Goal: Transaction & Acquisition: Purchase product/service

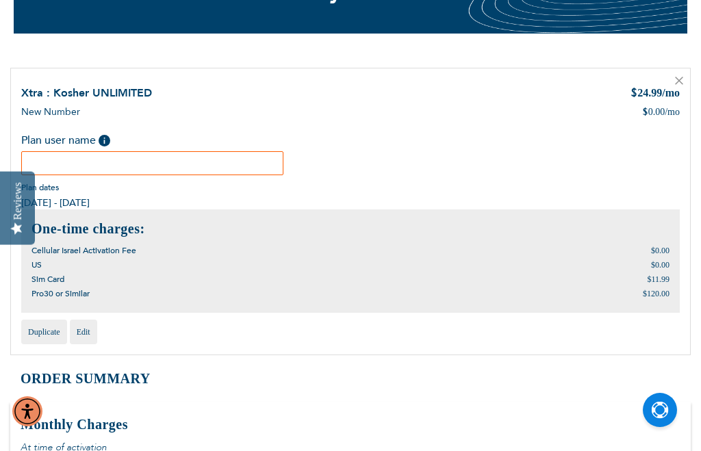
scroll to position [150, 0]
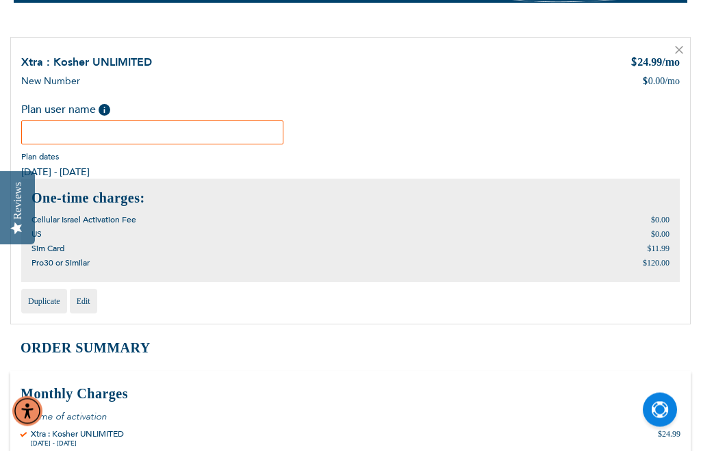
click at [209, 134] on input "text" at bounding box center [152, 133] width 262 height 24
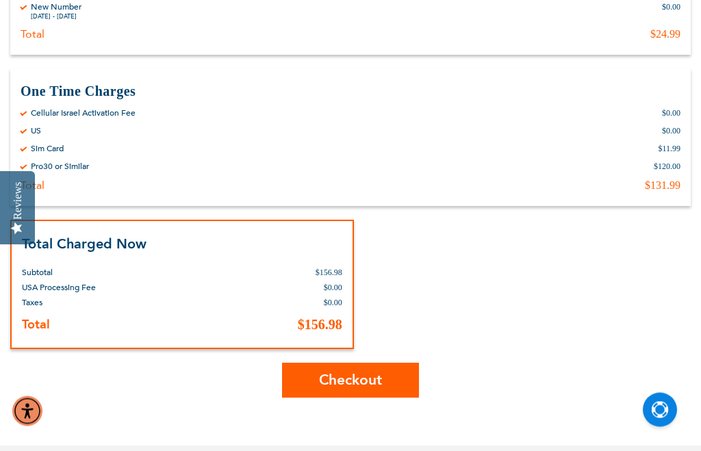
scroll to position [604, 0]
type input "Rivka Netanel"
click at [387, 379] on button "Checkout" at bounding box center [350, 380] width 137 height 35
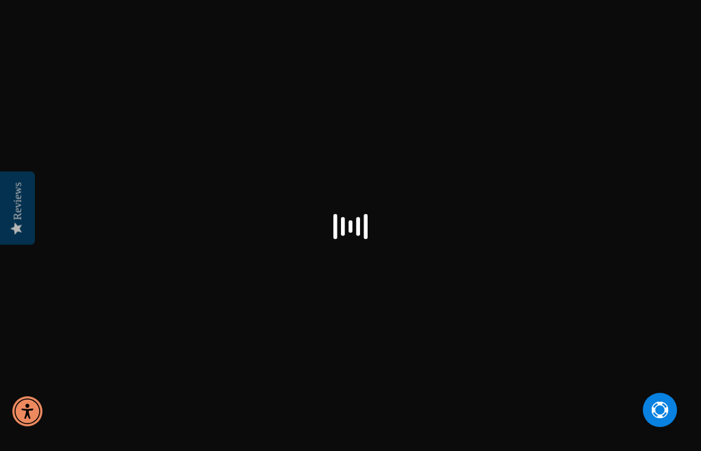
select select "US"
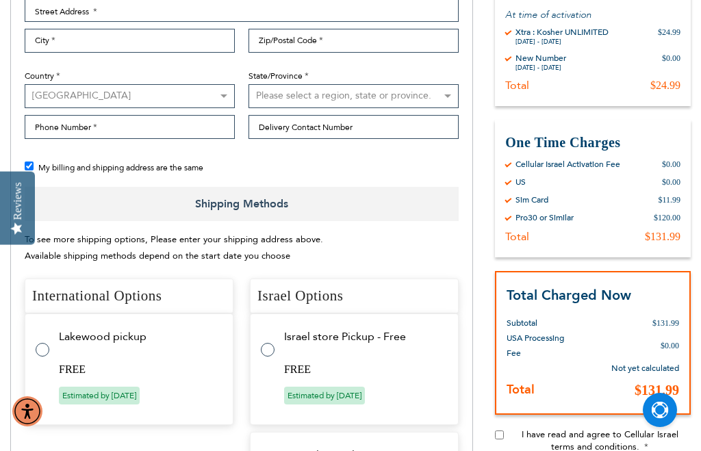
scroll to position [413, 0]
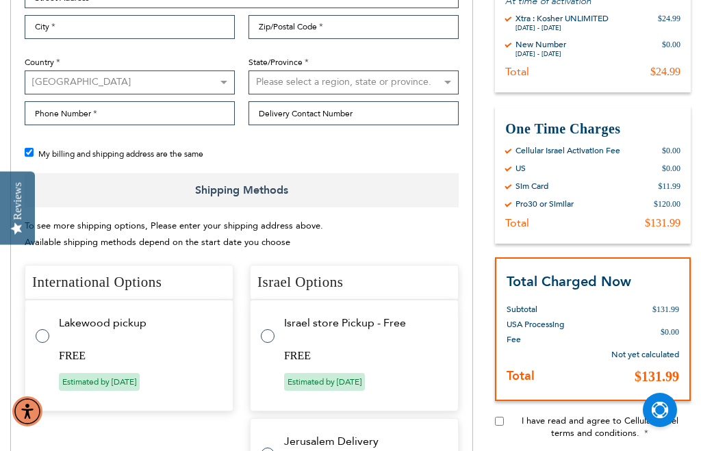
click at [45, 328] on label at bounding box center [49, 328] width 27 height 0
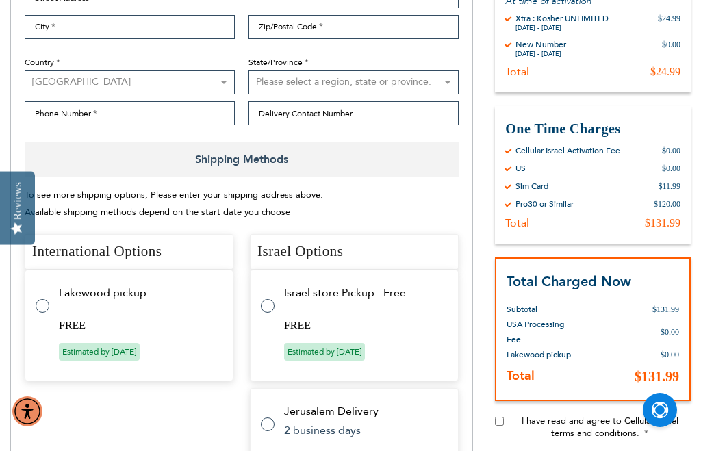
radio input "true"
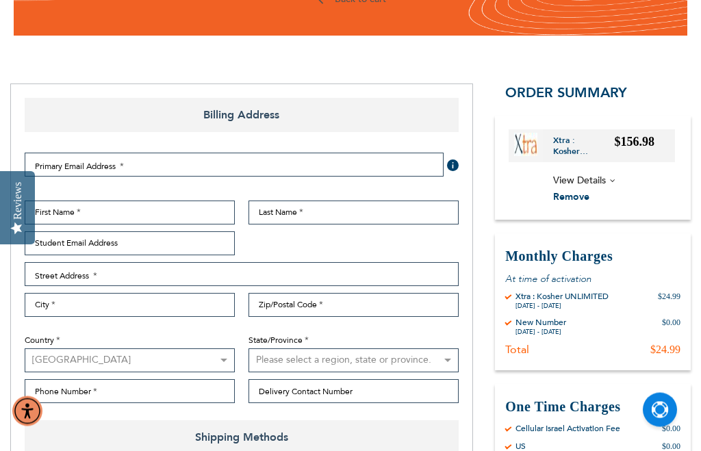
scroll to position [134, 0]
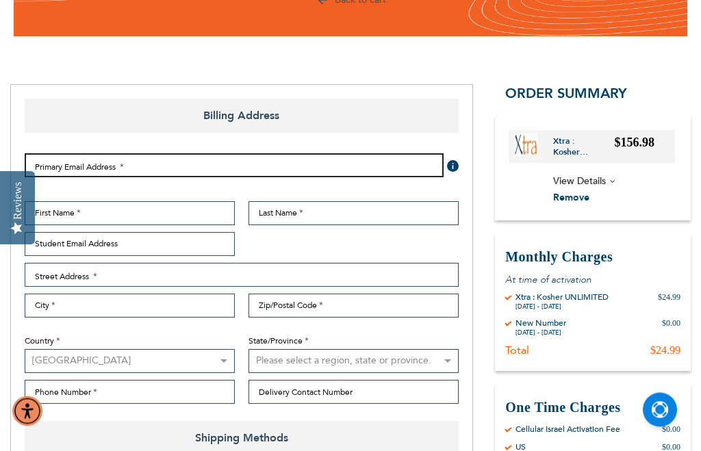
click at [192, 167] on input "Email Address" at bounding box center [234, 166] width 419 height 24
type input "[EMAIL_ADDRESS][DOMAIN_NAME]"
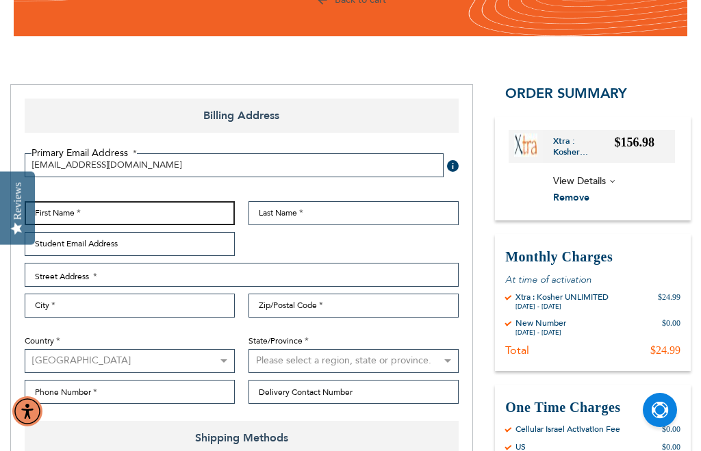
click at [153, 220] on input "First Name" at bounding box center [130, 213] width 210 height 24
type input "[PERSON_NAME]"
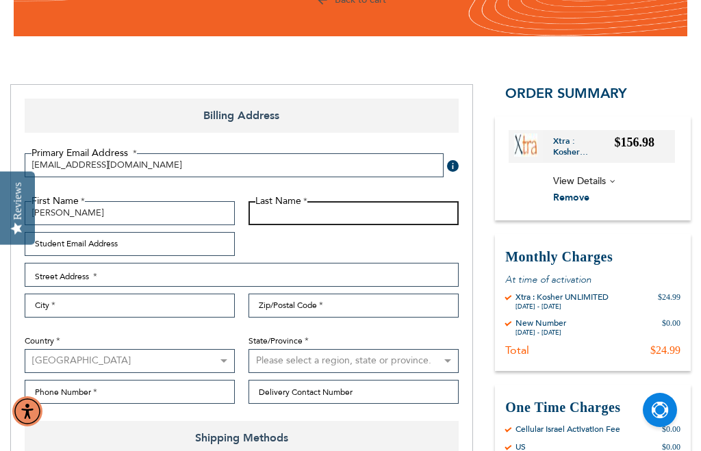
scroll to position [209, 0]
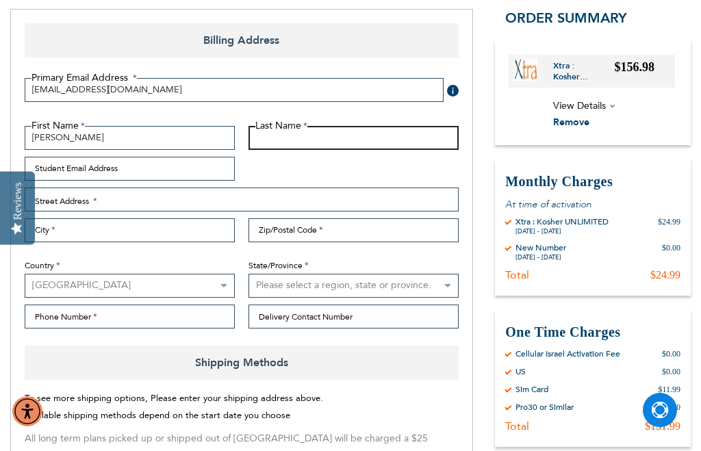
type input "Netanel"
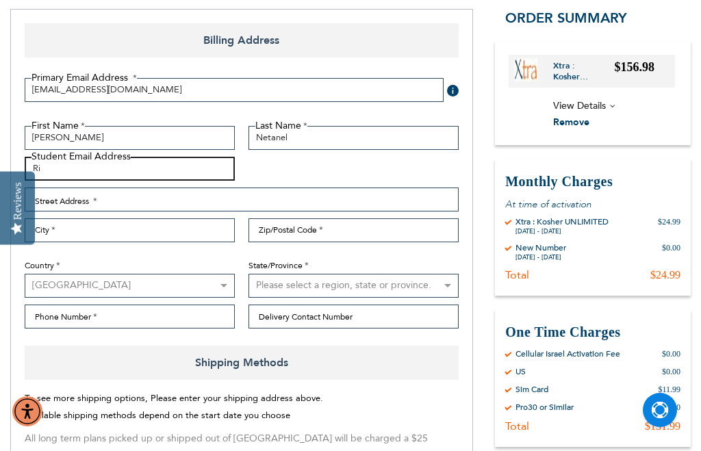
type input "R"
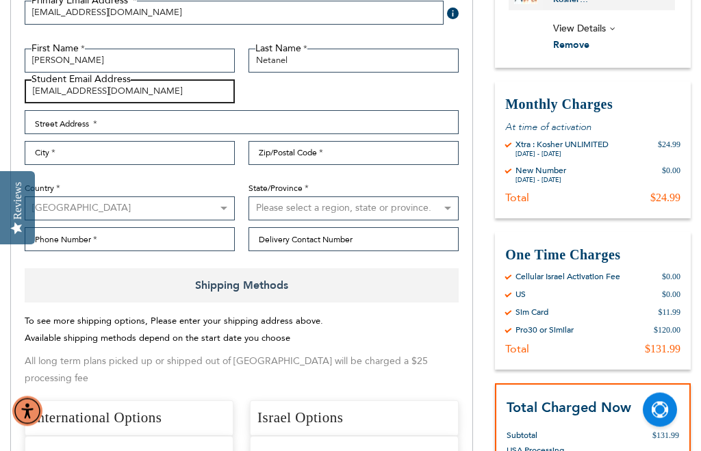
type input "[EMAIL_ADDRESS][DOMAIN_NAME]"
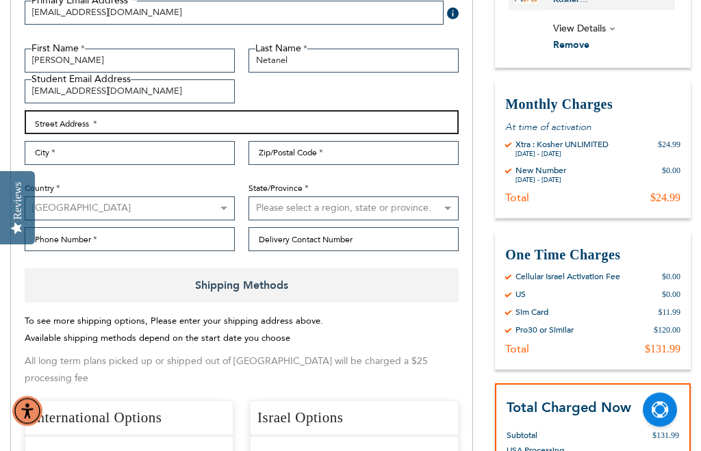
click at [230, 126] on input "Street Address: Line 1" at bounding box center [242, 123] width 434 height 24
type input "[STREET_ADDRESS][PERSON_NAME]"
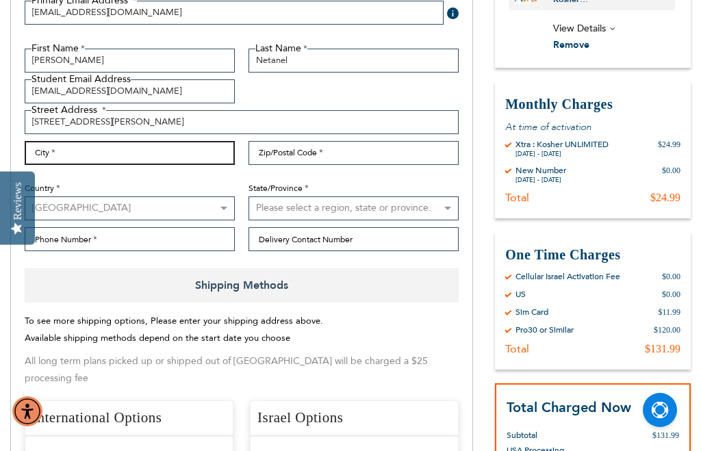
click at [200, 147] on input "City" at bounding box center [130, 153] width 210 height 24
type input "[GEOGRAPHIC_DATA]"
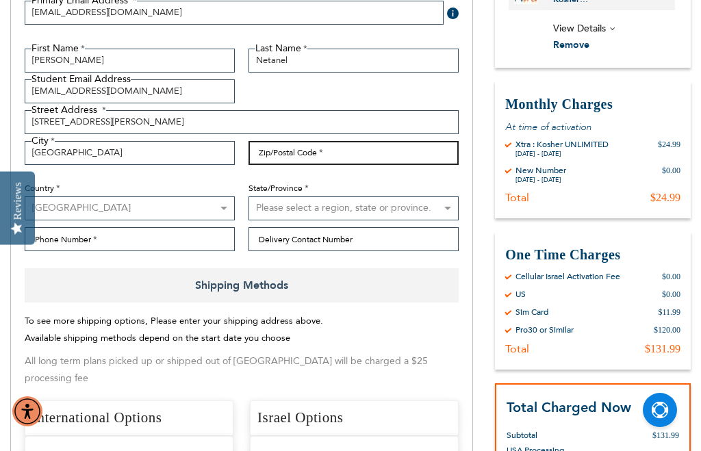
click at [359, 147] on input "Zip/Postal Code" at bounding box center [354, 153] width 210 height 24
type input "44118"
click at [174, 205] on select "[GEOGRAPHIC_DATA] [GEOGRAPHIC_DATA] [GEOGRAPHIC_DATA] [GEOGRAPHIC_DATA] [GEOGRA…" at bounding box center [130, 208] width 210 height 24
click at [377, 209] on select "Please select a region, state or province. [US_STATE] [US_STATE] [US_STATE] [US…" at bounding box center [354, 208] width 210 height 24
select select "47"
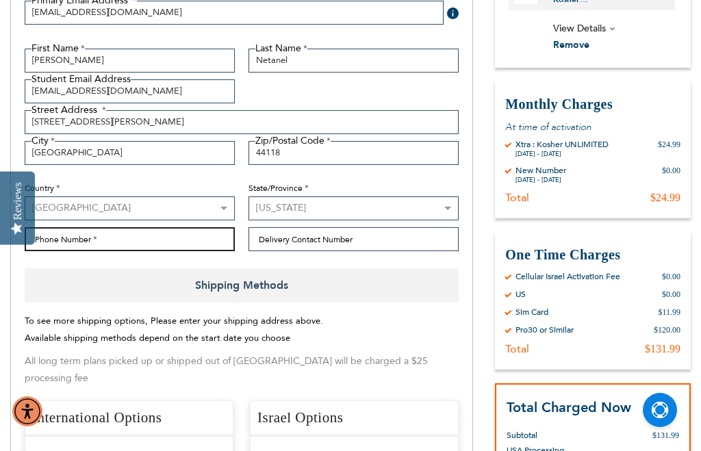
click at [197, 231] on input "Phone Number" at bounding box center [130, 239] width 210 height 24
type input "“"
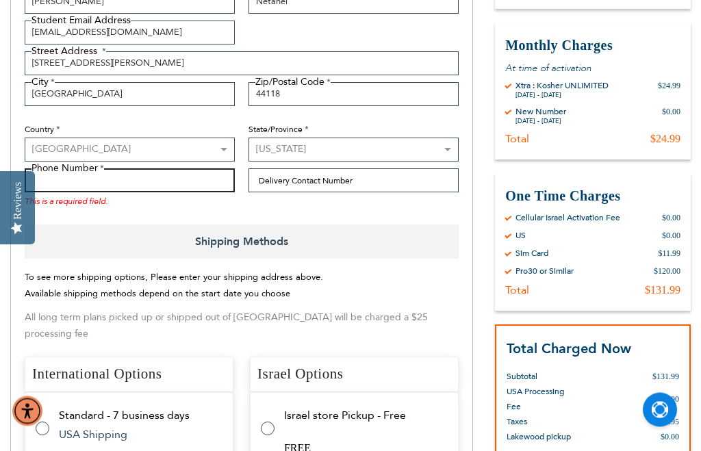
scroll to position [346, 0]
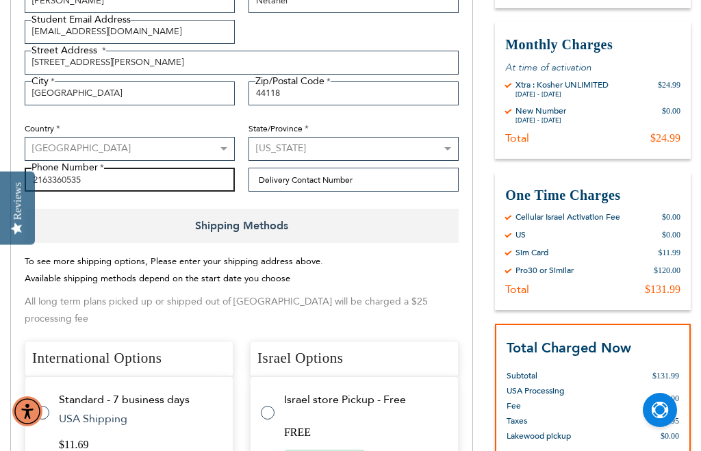
type input "2163360535"
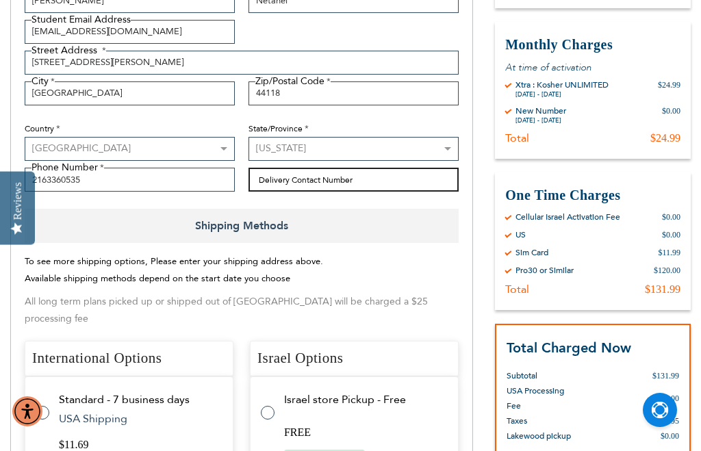
click at [387, 180] on input "Delivery Contact Number" at bounding box center [354, 180] width 210 height 24
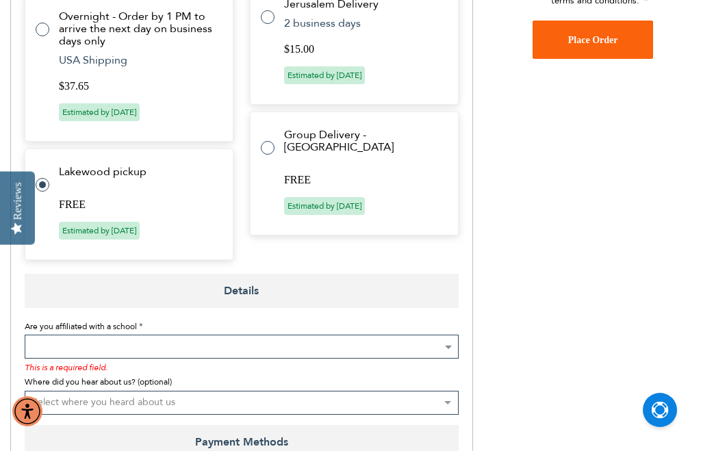
scroll to position [875, 0]
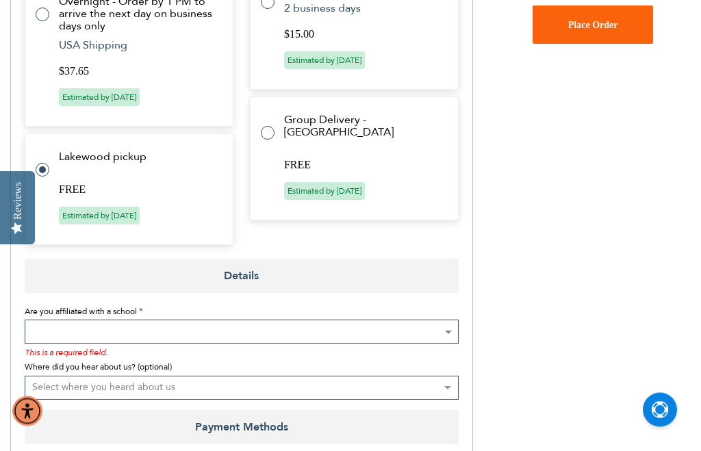
type input "9176396294"
click at [450, 321] on span at bounding box center [448, 332] width 14 height 23
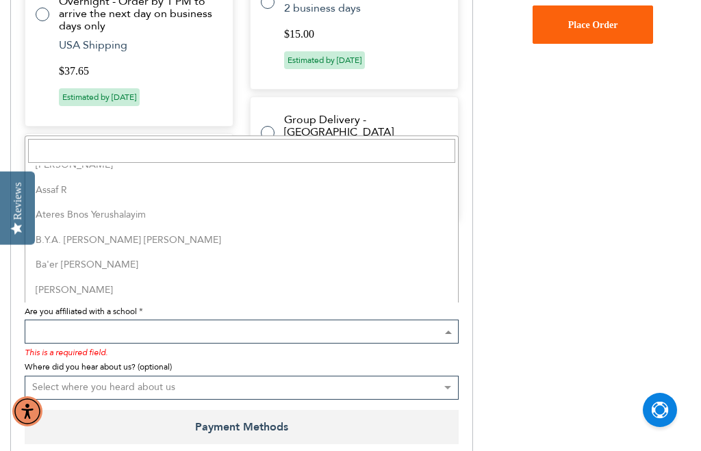
scroll to position [188, 0]
select select "14"
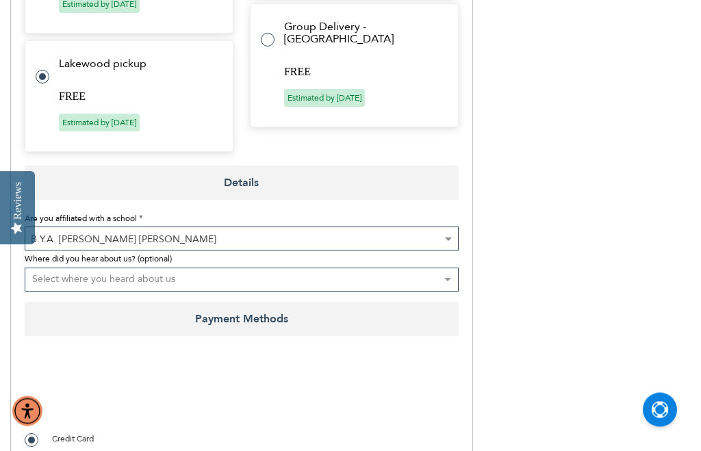
scroll to position [1003, 0]
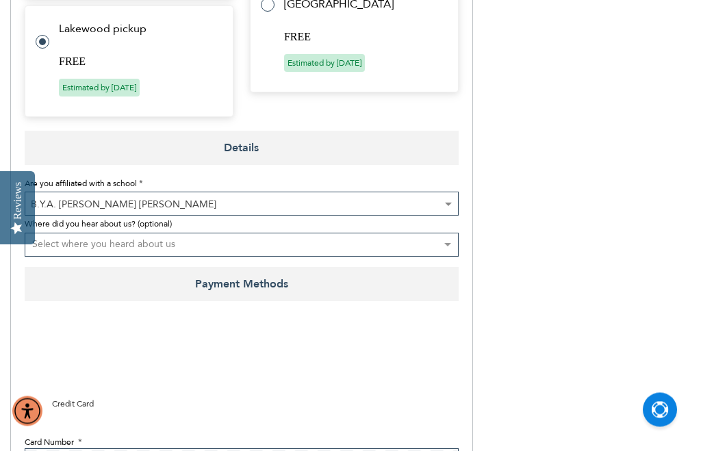
checkbox input "true"
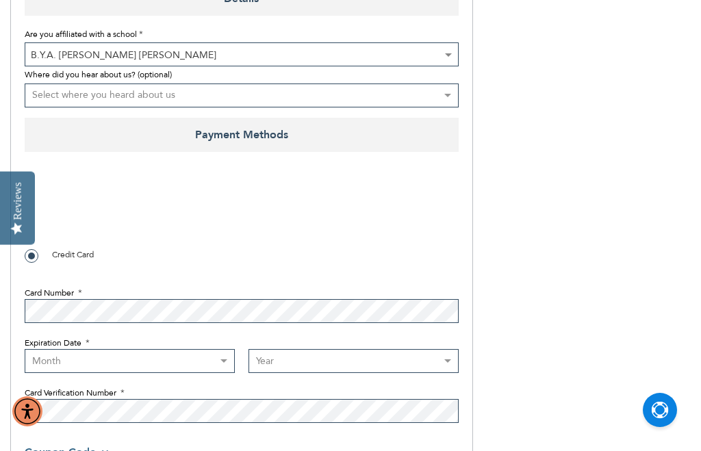
scroll to position [1169, 0]
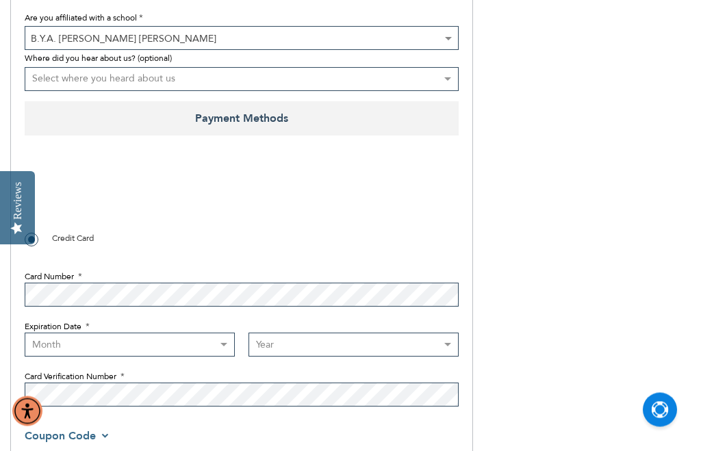
select select "11"
select select "2026"
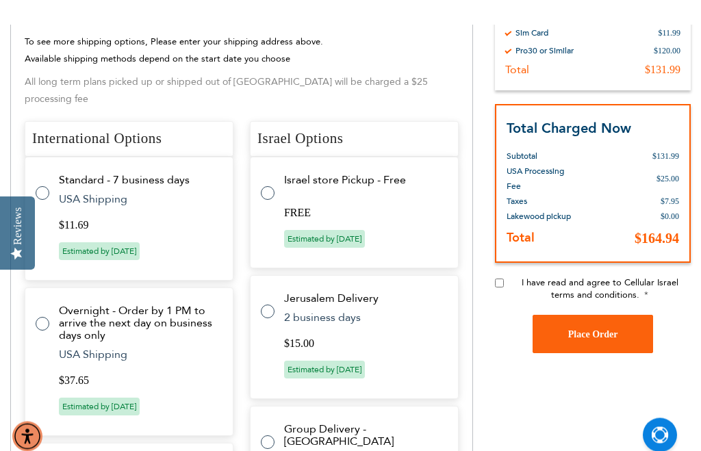
scroll to position [564, 0]
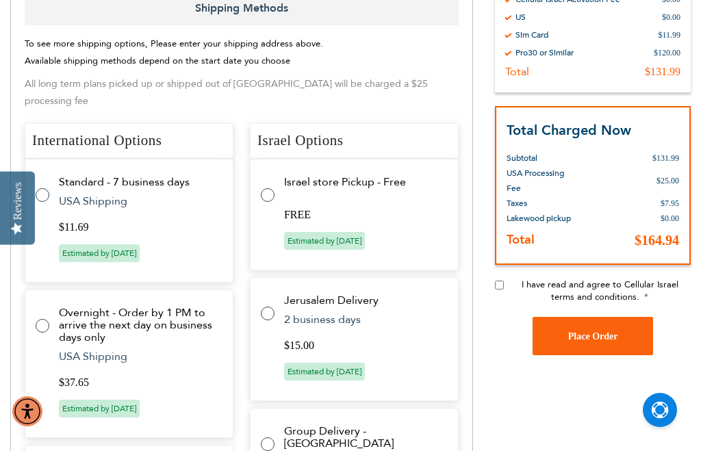
click at [522, 290] on span "I have read and agree to Cellular Israel terms and conditions." at bounding box center [600, 291] width 157 height 25
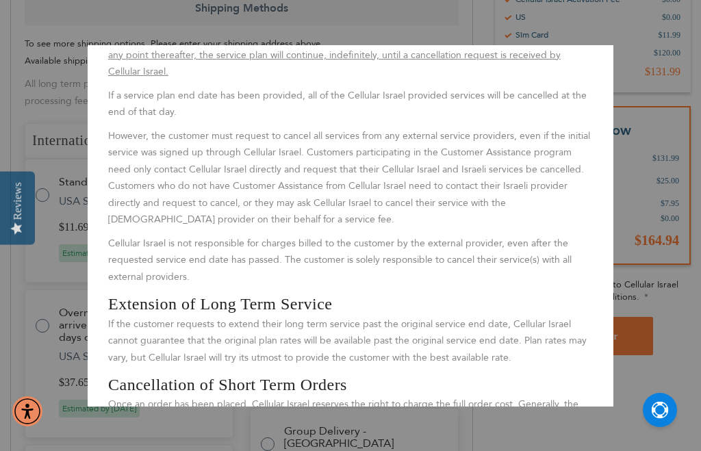
scroll to position [2417, 0]
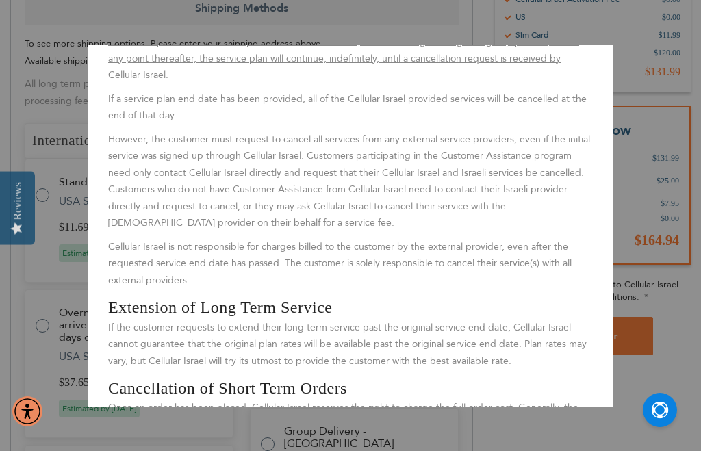
click at [660, 407] on aside "Close Terms & Conditions By signing up for service, the customer agrees to all …" at bounding box center [350, 225] width 701 height 451
click at [542, 377] on h3 "Cancellation of Short Term Orders" at bounding box center [350, 388] width 485 height 23
click at [633, 342] on aside "Close Terms & Conditions By signing up for service, the customer agrees to all …" at bounding box center [350, 225] width 701 height 451
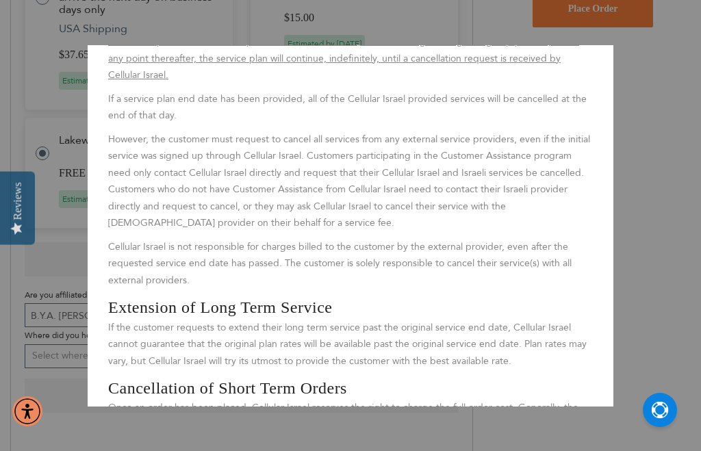
scroll to position [891, 0]
click at [642, 352] on aside "Close Terms & Conditions By signing up for service, the customer agrees to all …" at bounding box center [350, 225] width 701 height 451
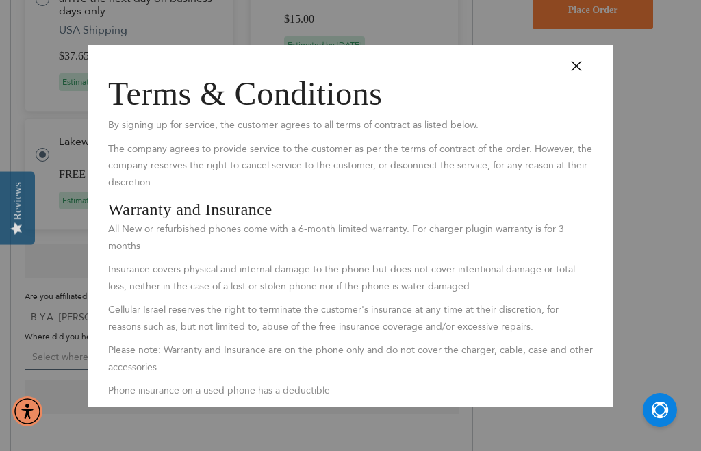
scroll to position [0, 0]
click at [571, 75] on button "Close" at bounding box center [582, 70] width 41 height 31
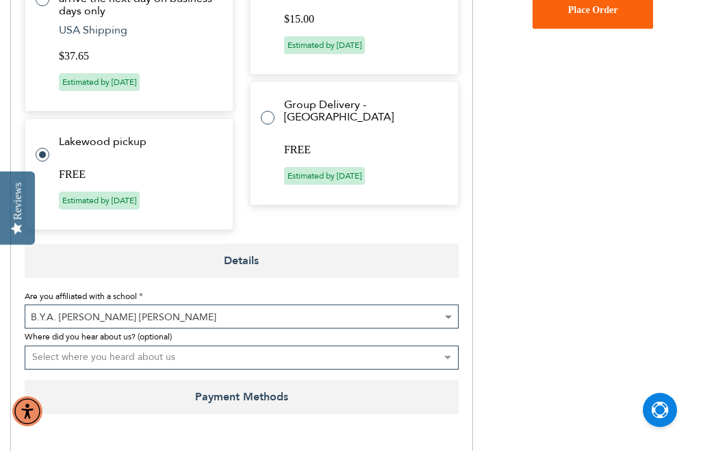
click at [575, 6] on span "Place Order" at bounding box center [593, 10] width 50 height 10
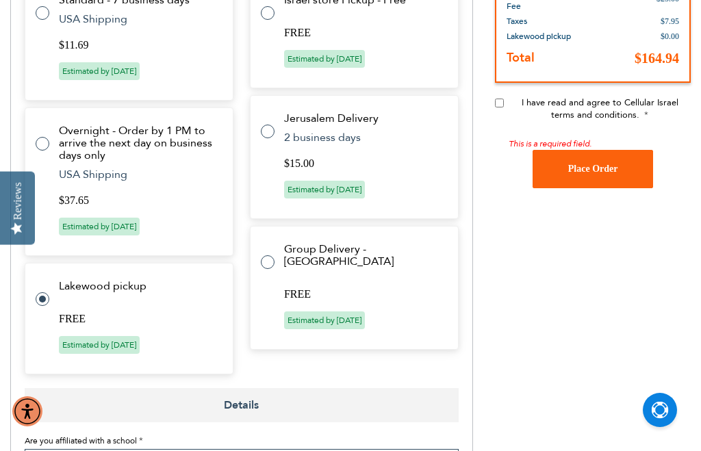
scroll to position [742, 0]
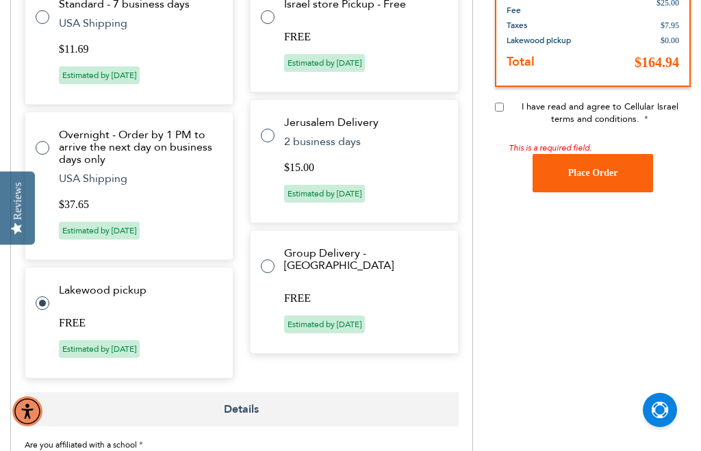
click at [491, 112] on div "Billing Address Primary Email Address Tooltip We'll send your order confirmatio…" at bounding box center [350, 181] width 681 height 1410
click at [497, 103] on input "I have read and agree to Cellular Israel terms and conditions." at bounding box center [499, 107] width 9 height 9
checkbox input "true"
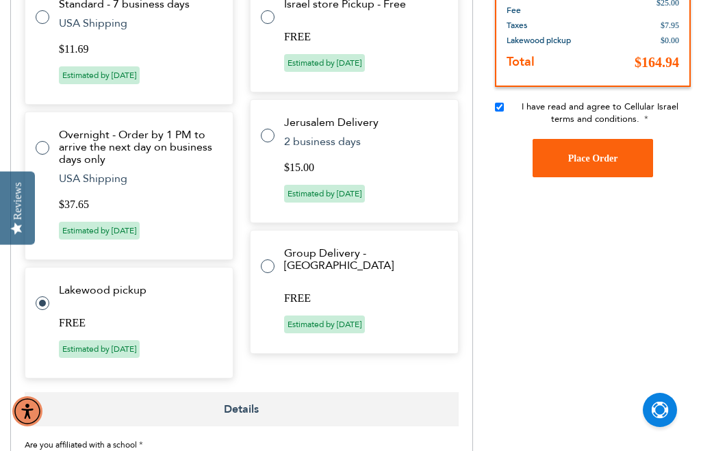
click at [565, 155] on button "Place Order" at bounding box center [593, 158] width 120 height 38
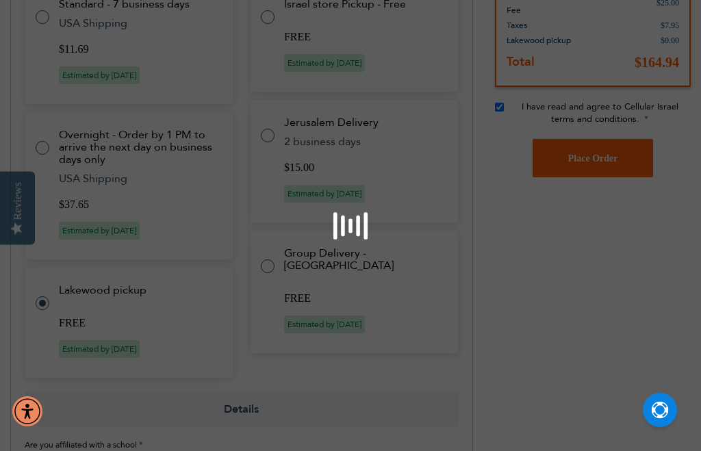
checkbox input "false"
